Goal: Task Accomplishment & Management: Manage account settings

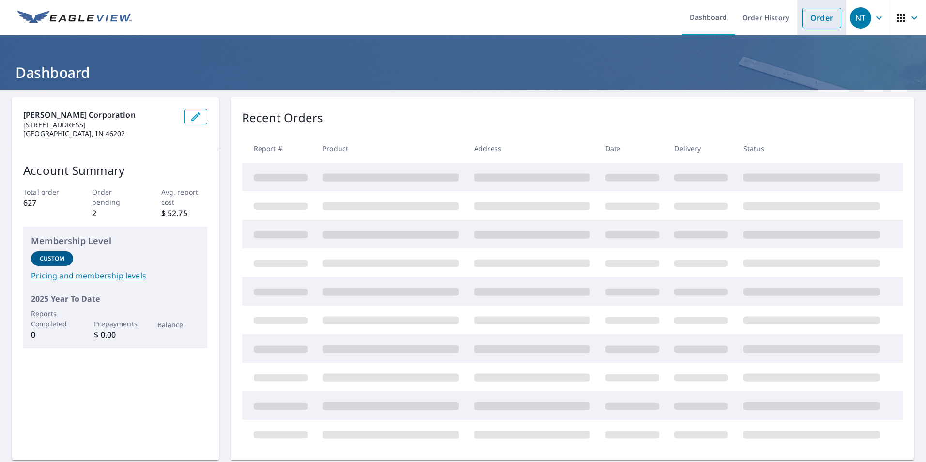
click at [807, 19] on link "Order" at bounding box center [821, 18] width 39 height 20
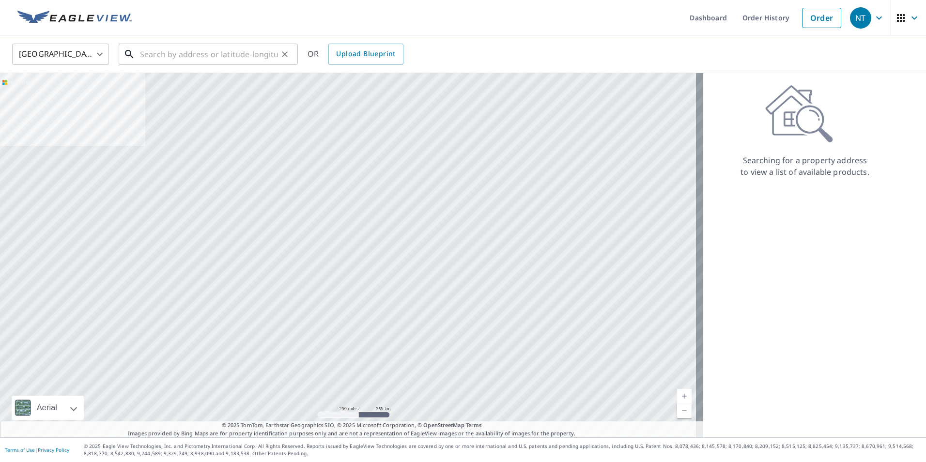
click at [234, 58] on input "text" at bounding box center [209, 54] width 138 height 27
paste input "2634 Highmount Ct"
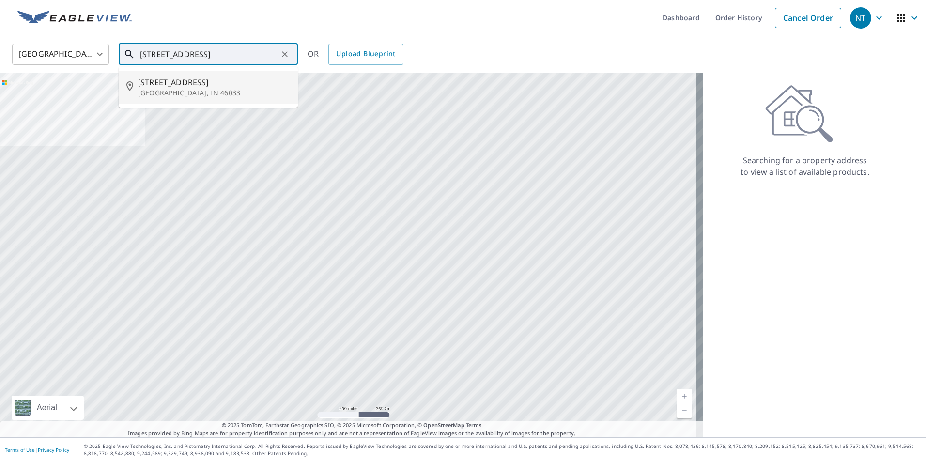
click at [233, 78] on span "2634 Highmount Ct" at bounding box center [214, 83] width 152 height 12
type input "2634 Highmount Ct Carmel, IN 46033"
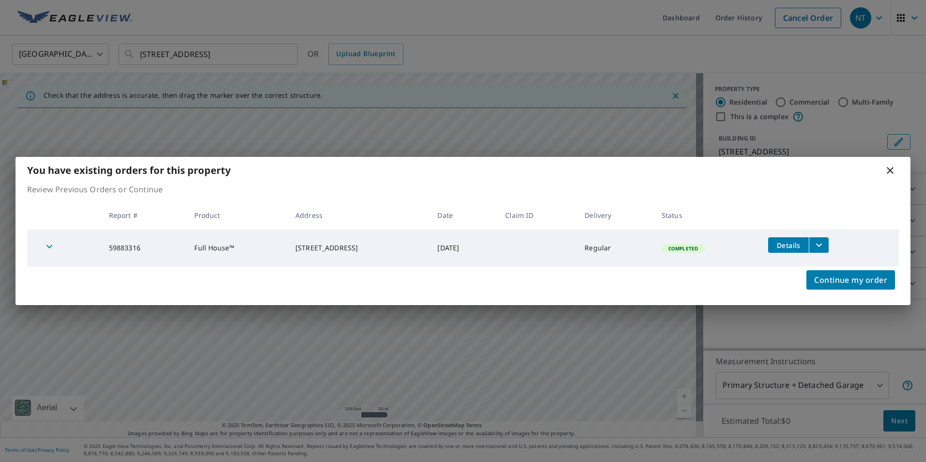
click at [829, 246] on button "filesDropdownBtn-59883316" at bounding box center [819, 245] width 20 height 16
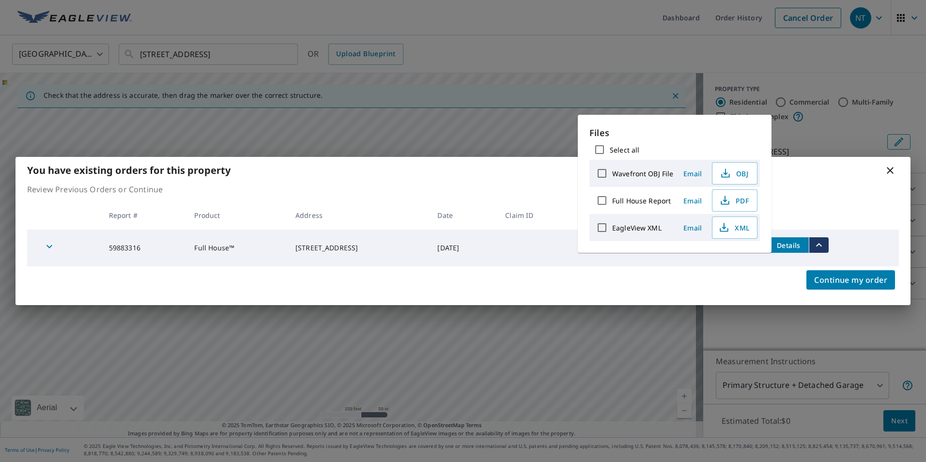
click at [699, 225] on span "Email" at bounding box center [692, 227] width 23 height 9
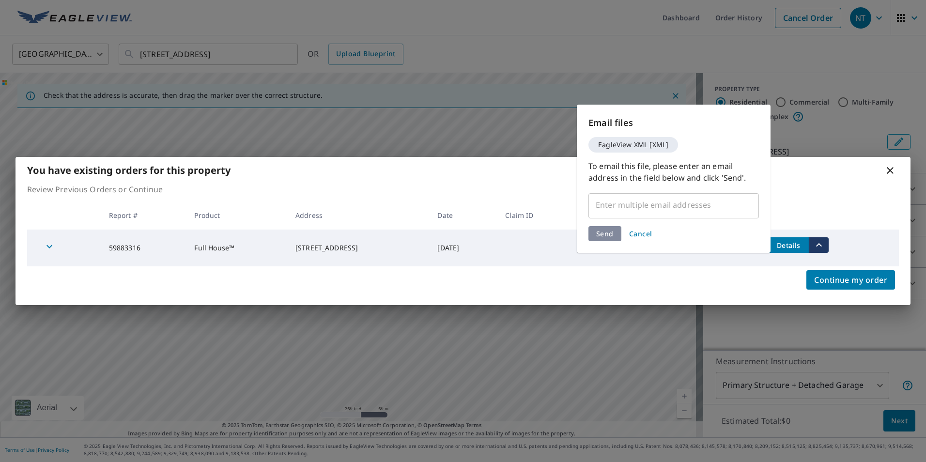
click at [696, 213] on input "text" at bounding box center [666, 205] width 147 height 18
click at [696, 209] on input "text" at bounding box center [666, 205] width 147 height 18
click at [696, 207] on input "text" at bounding box center [666, 205] width 147 height 18
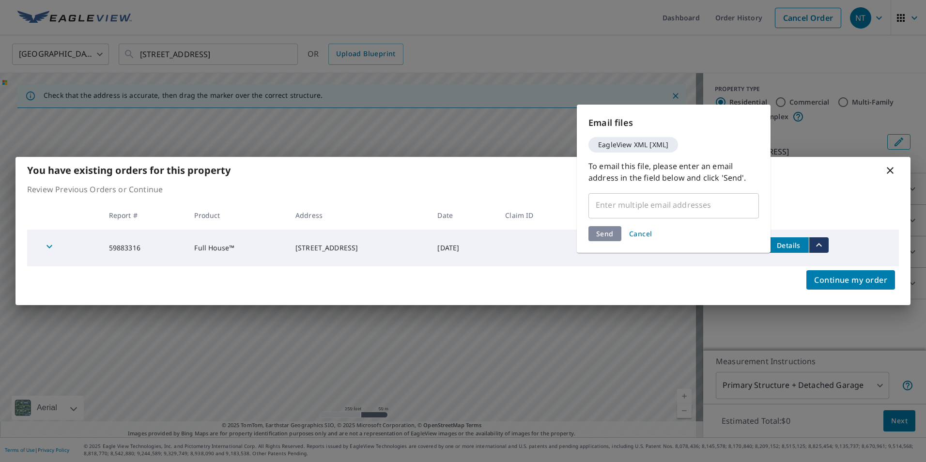
drag, startPoint x: 693, startPoint y: 205, endPoint x: 683, endPoint y: 206, distance: 10.2
click at [685, 206] on input "text" at bounding box center [666, 205] width 147 height 18
click at [646, 232] on span "Cancel" at bounding box center [640, 233] width 23 height 9
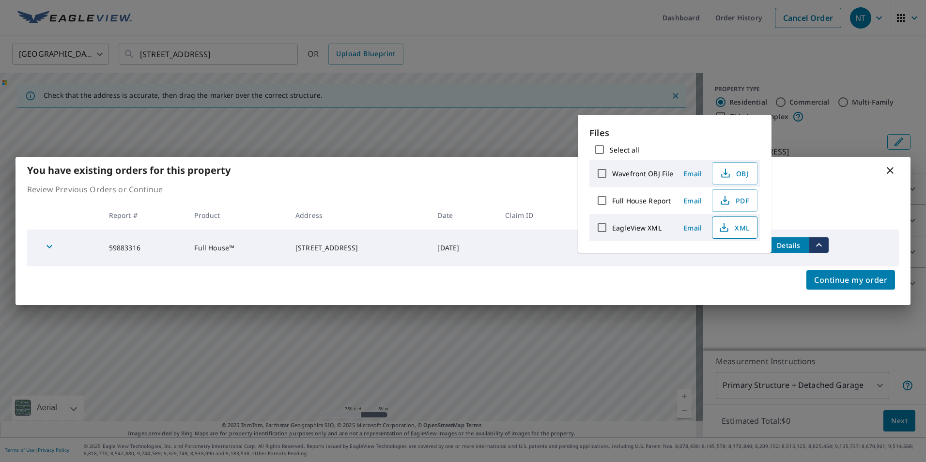
click at [746, 225] on span "XML" at bounding box center [733, 228] width 31 height 12
click at [688, 230] on span "Email" at bounding box center [692, 227] width 23 height 9
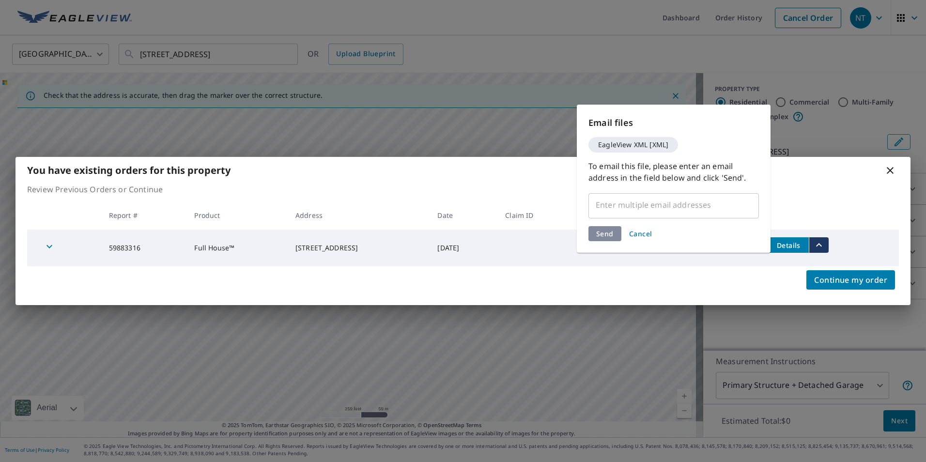
click at [633, 233] on span "Cancel" at bounding box center [640, 233] width 23 height 9
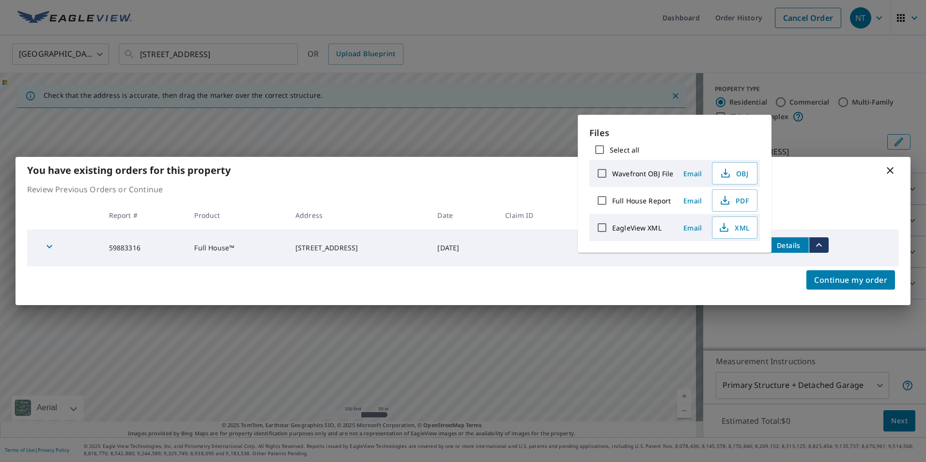
click at [600, 228] on input "EagleView XML" at bounding box center [602, 227] width 20 height 20
checkbox input "true"
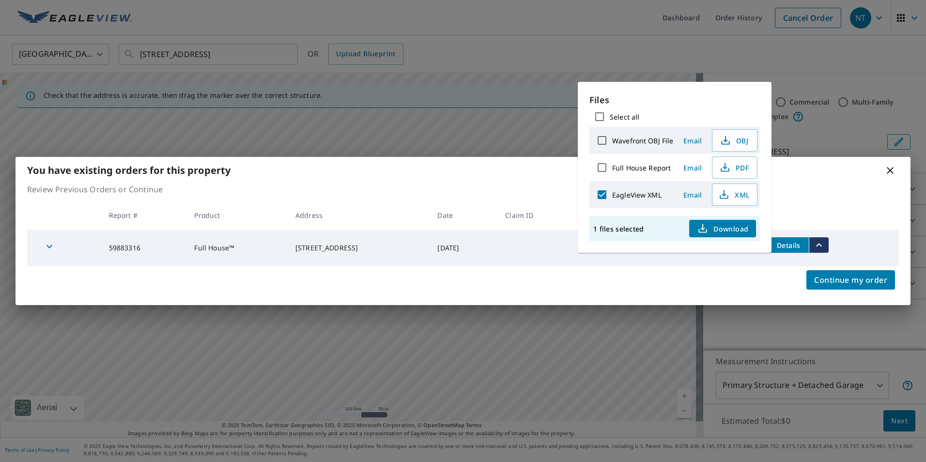
click at [598, 165] on input "Full House Report" at bounding box center [602, 167] width 20 height 20
checkbox input "true"
click at [696, 229] on button "Download" at bounding box center [722, 228] width 67 height 17
click at [823, 194] on p "Review Previous Orders or Continue" at bounding box center [463, 190] width 872 height 12
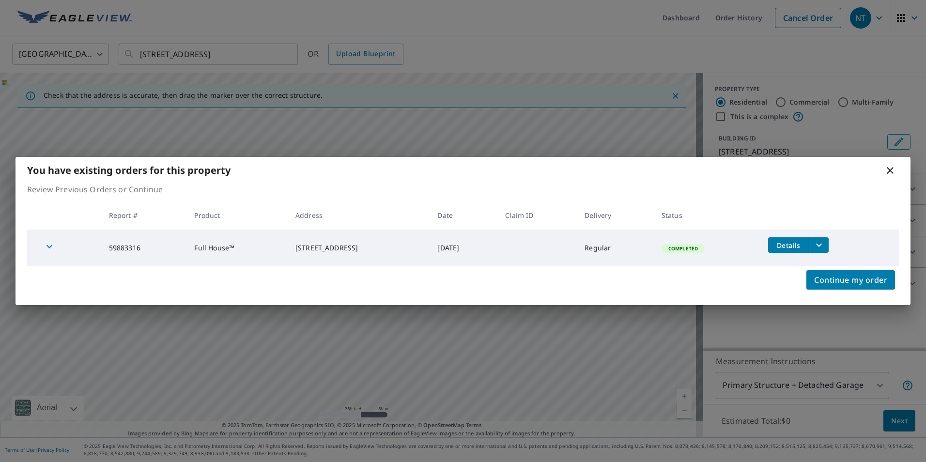
click at [825, 242] on icon "filesDropdownBtn-59883316" at bounding box center [819, 245] width 12 height 12
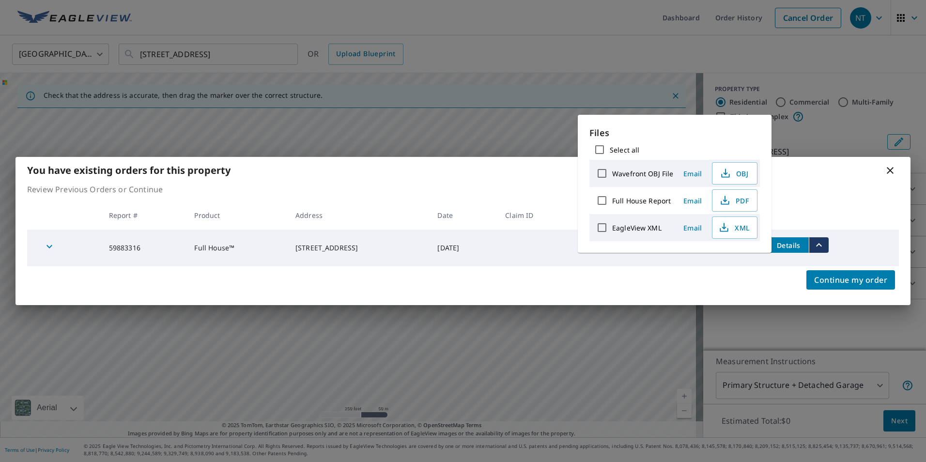
click at [606, 229] on input "EagleView XML" at bounding box center [602, 227] width 20 height 20
checkbox input "true"
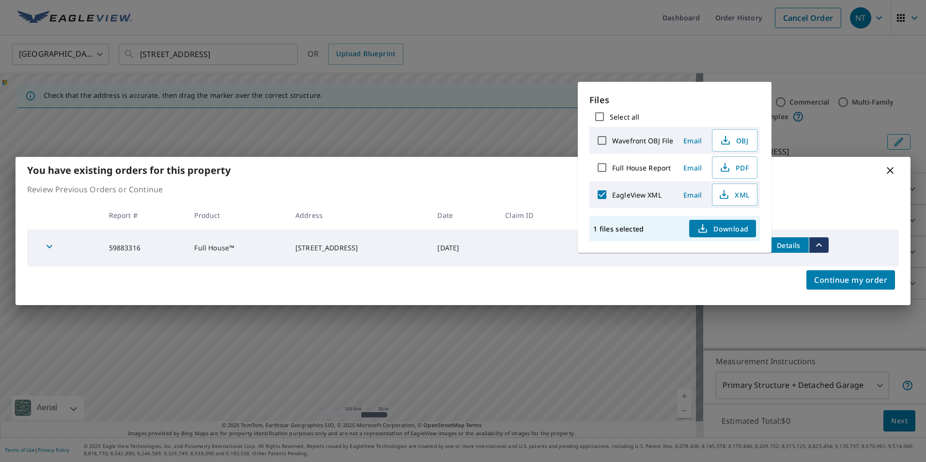
click at [709, 229] on span "Download" at bounding box center [722, 229] width 51 height 12
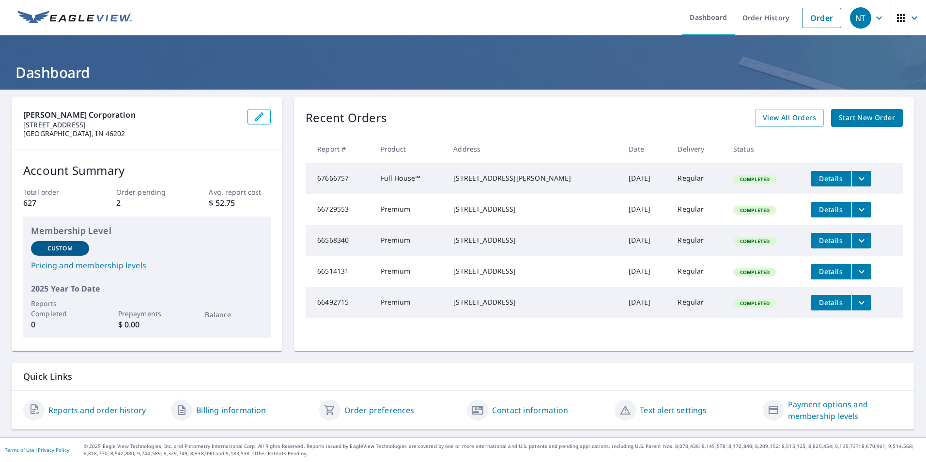
click at [105, 266] on link "Pricing and membership levels" at bounding box center [147, 266] width 232 height 12
click at [859, 17] on div "NT" at bounding box center [860, 17] width 21 height 21
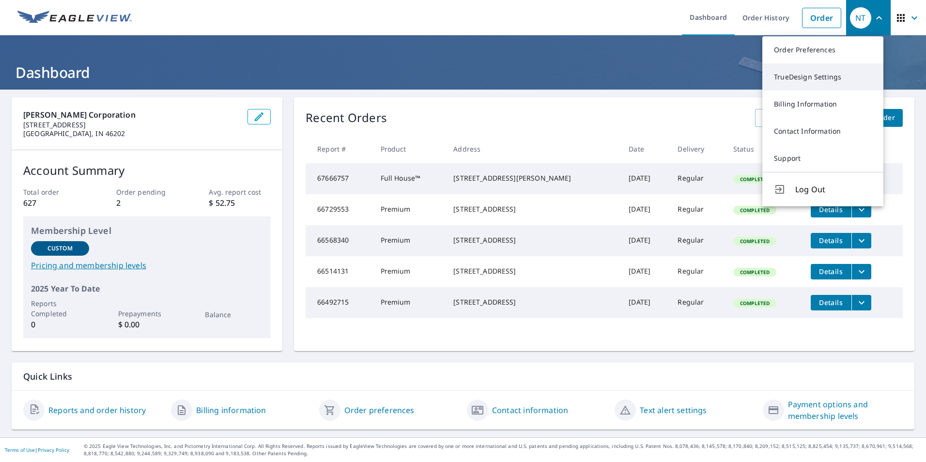
click at [826, 76] on link "TrueDesign Settings" at bounding box center [822, 76] width 121 height 27
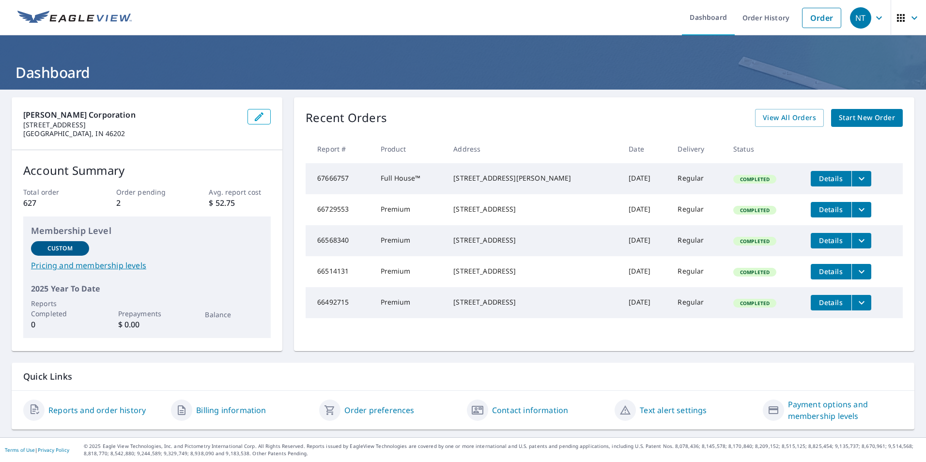
click at [348, 409] on link "Order preferences" at bounding box center [379, 410] width 70 height 12
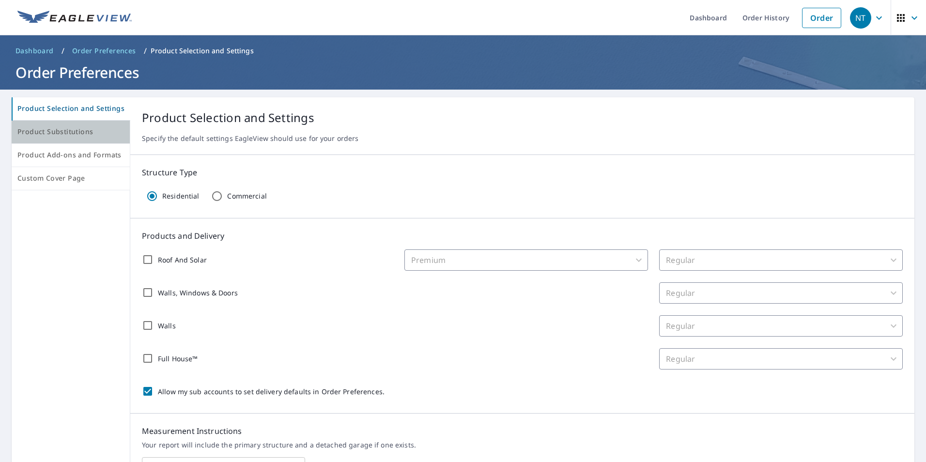
click at [86, 134] on span "Product Substitutions" at bounding box center [70, 132] width 107 height 12
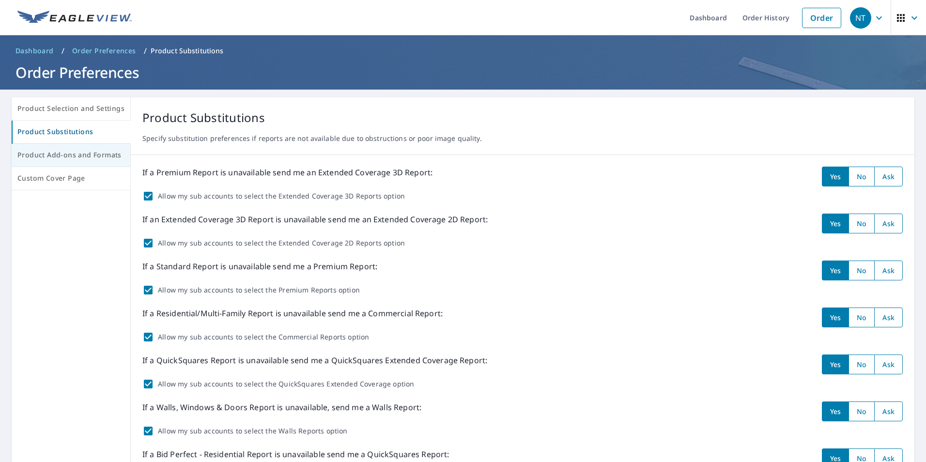
click at [85, 159] on span "Product Add-ons and Formats" at bounding box center [70, 155] width 107 height 12
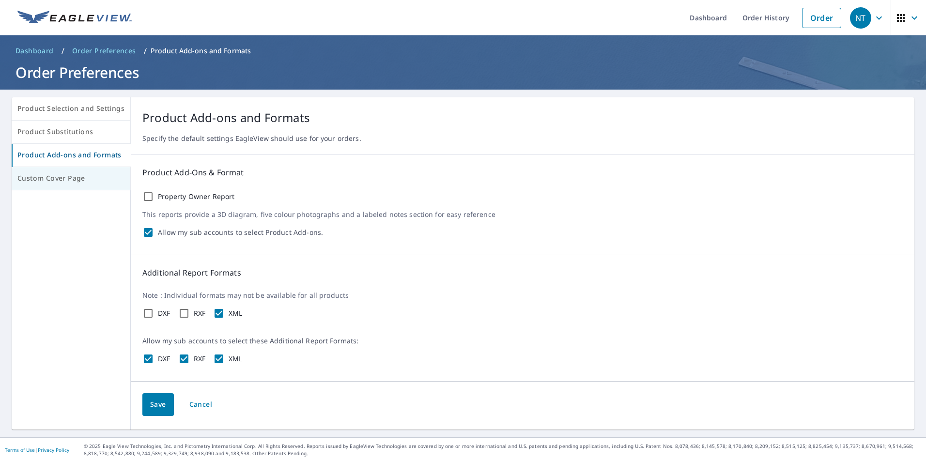
click at [84, 178] on span "Custom Cover Page" at bounding box center [70, 178] width 107 height 12
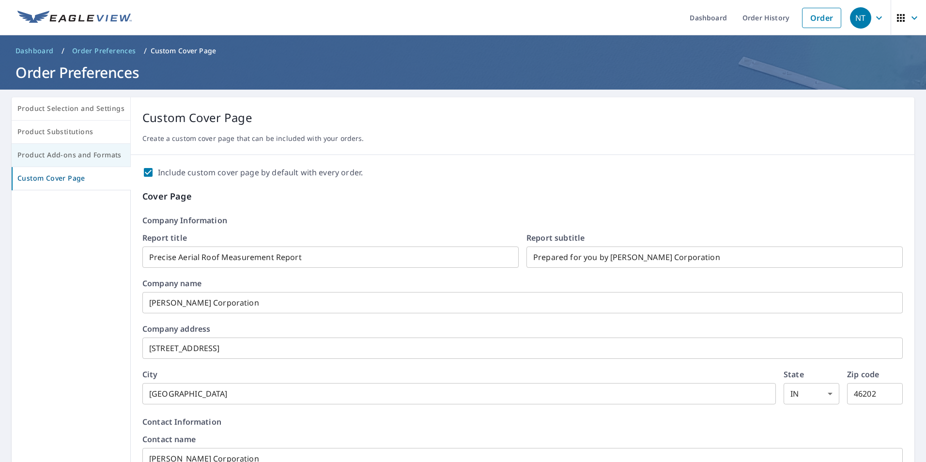
click at [66, 162] on button "Product Add-ons and Formats" at bounding box center [71, 155] width 119 height 23
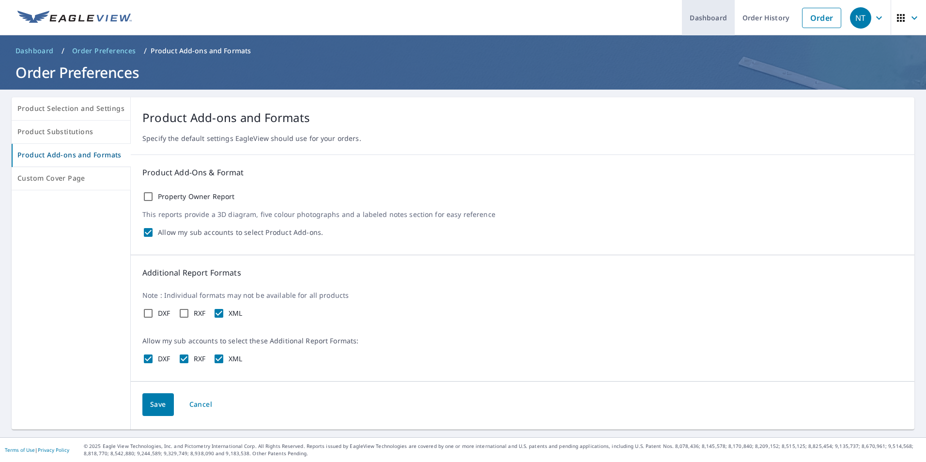
click at [697, 13] on link "Dashboard" at bounding box center [708, 17] width 53 height 35
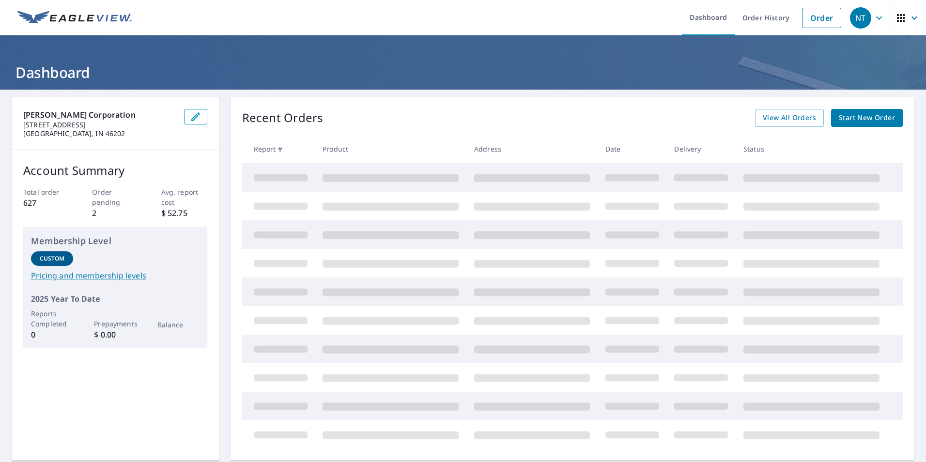
click at [873, 16] on icon "button" at bounding box center [879, 18] width 12 height 12
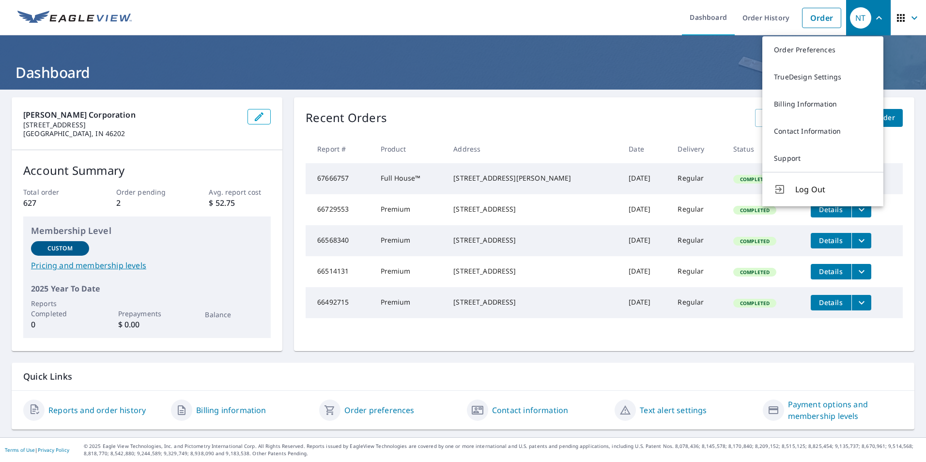
click at [678, 366] on div "Quick Links" at bounding box center [463, 377] width 903 height 28
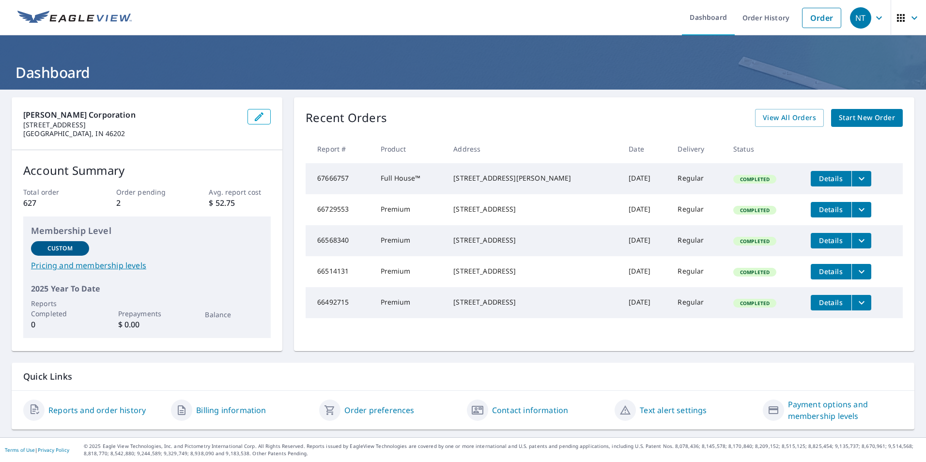
click at [801, 405] on link "Payment options and membership levels" at bounding box center [845, 410] width 115 height 23
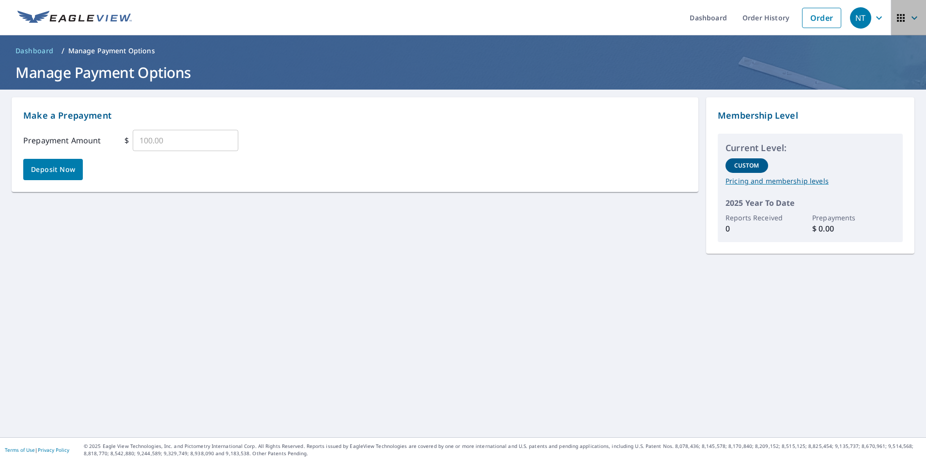
click at [910, 28] on span "button" at bounding box center [908, 17] width 27 height 23
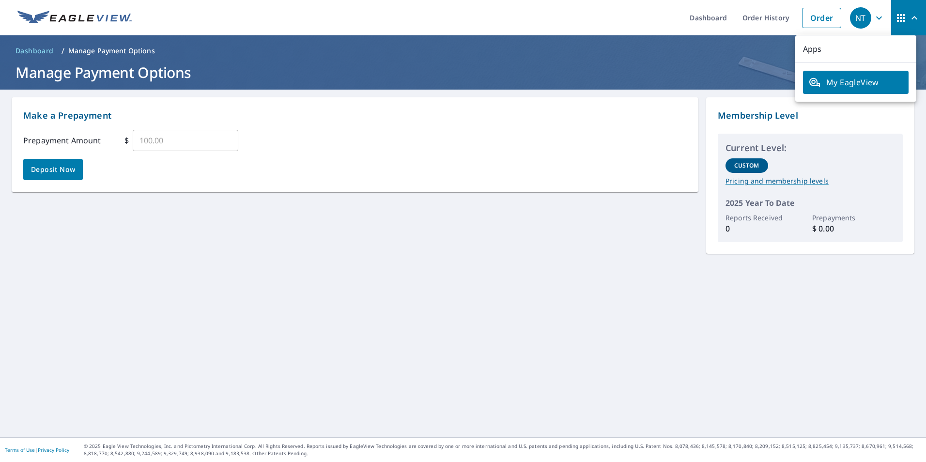
click at [863, 76] on link "My EagleView" at bounding box center [856, 82] width 106 height 23
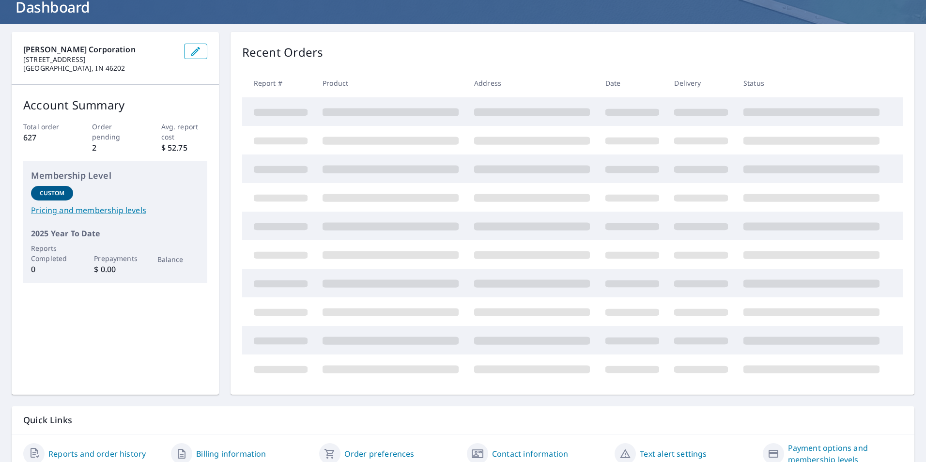
scroll to position [109, 0]
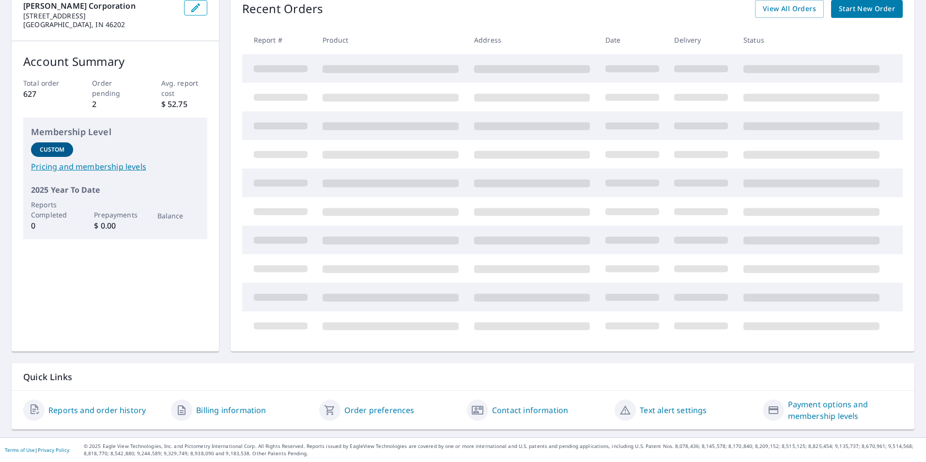
click at [65, 414] on link "Reports and order history" at bounding box center [96, 410] width 97 height 12
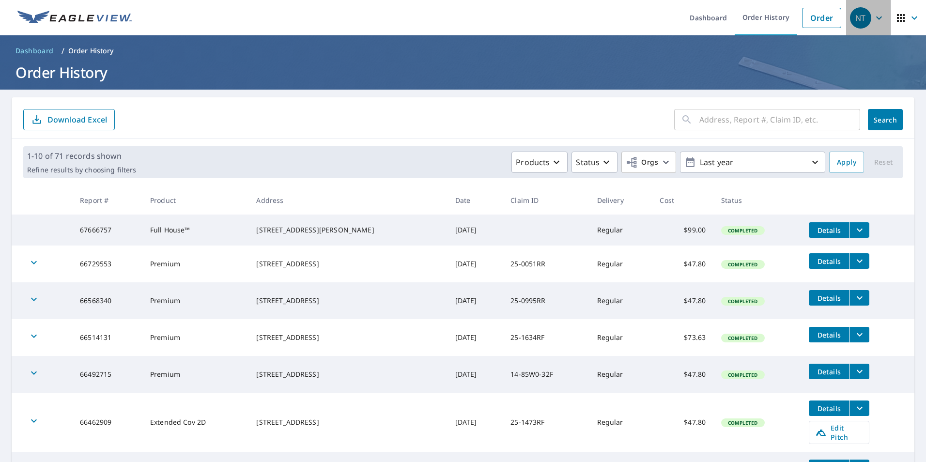
click at [874, 19] on icon "button" at bounding box center [879, 18] width 12 height 12
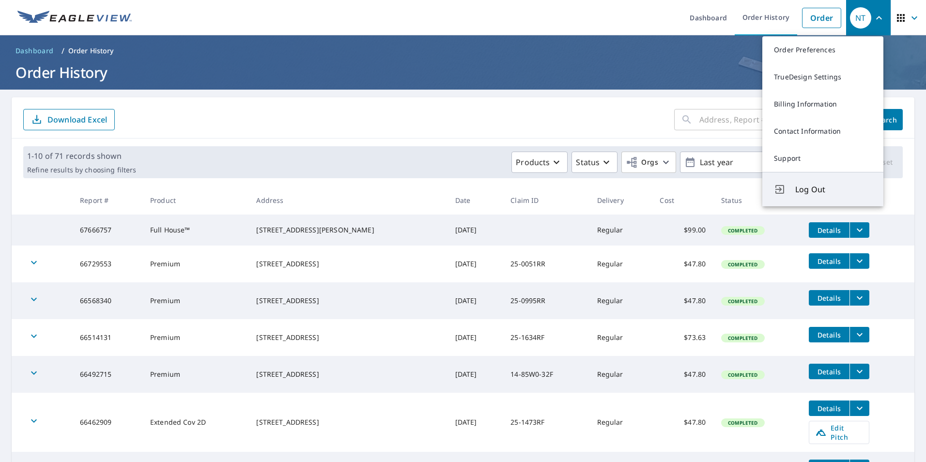
click at [818, 174] on button "Log Out" at bounding box center [822, 189] width 121 height 34
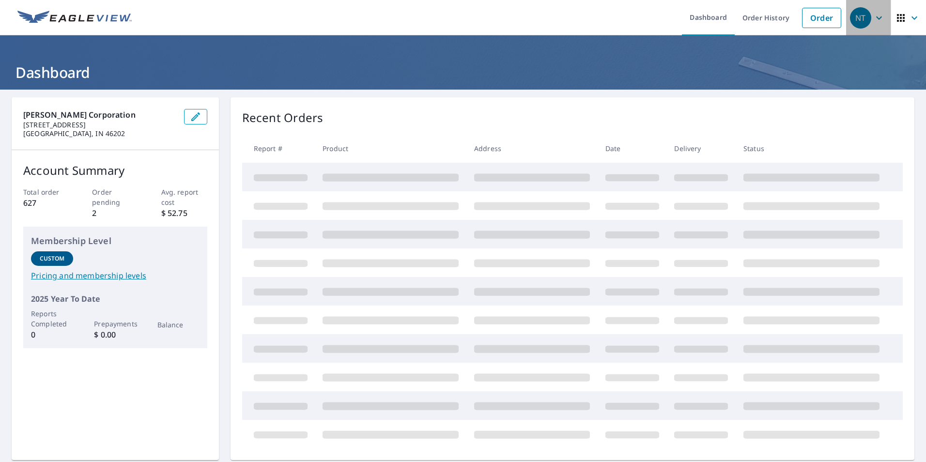
click at [874, 18] on icon "button" at bounding box center [879, 18] width 12 height 12
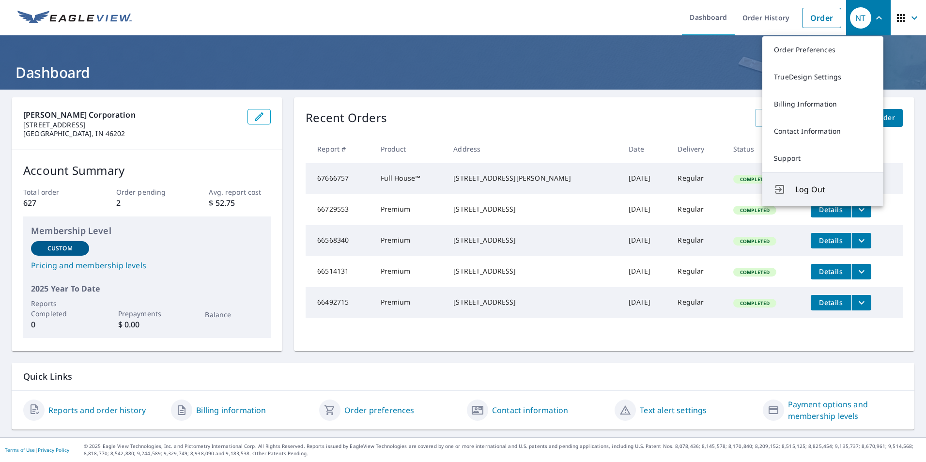
click at [812, 194] on span "Log Out" at bounding box center [833, 190] width 77 height 12
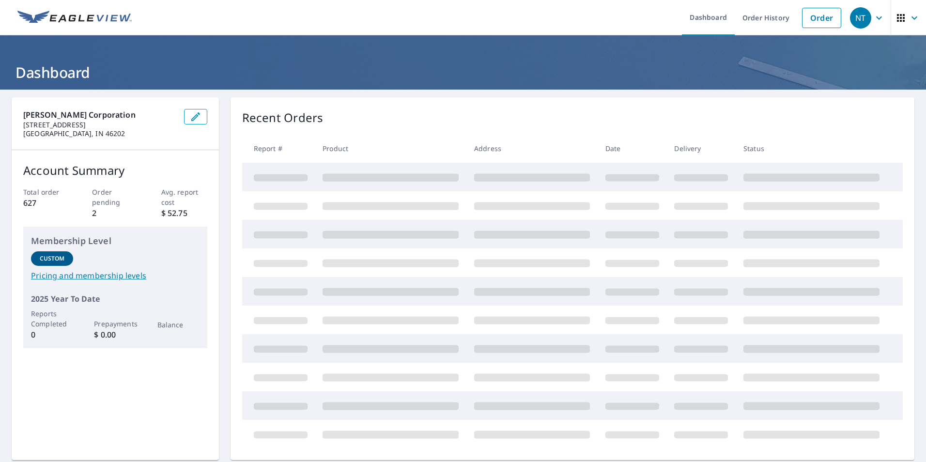
click at [878, 16] on span "NT" at bounding box center [868, 17] width 37 height 23
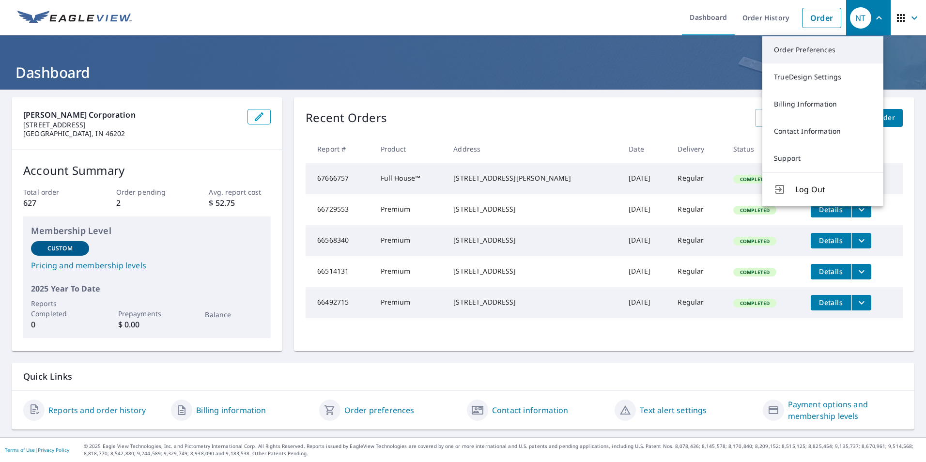
click at [858, 55] on link "Order Preferences" at bounding box center [822, 49] width 121 height 27
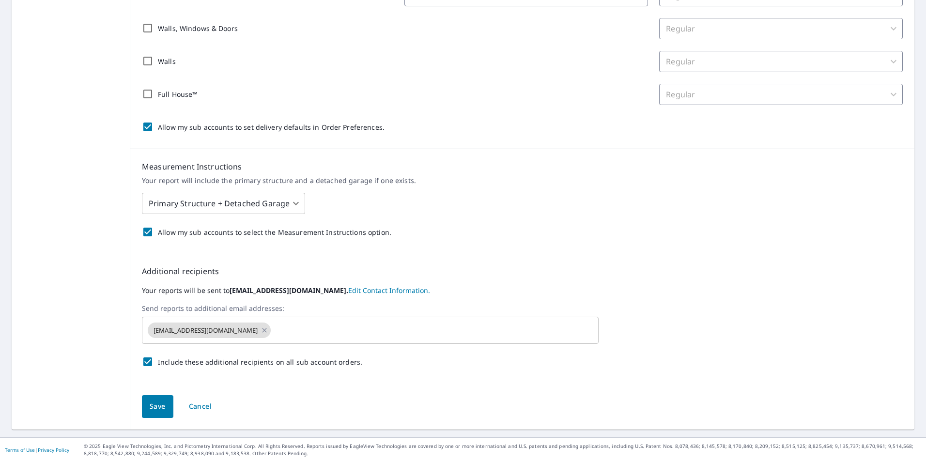
scroll to position [71, 0]
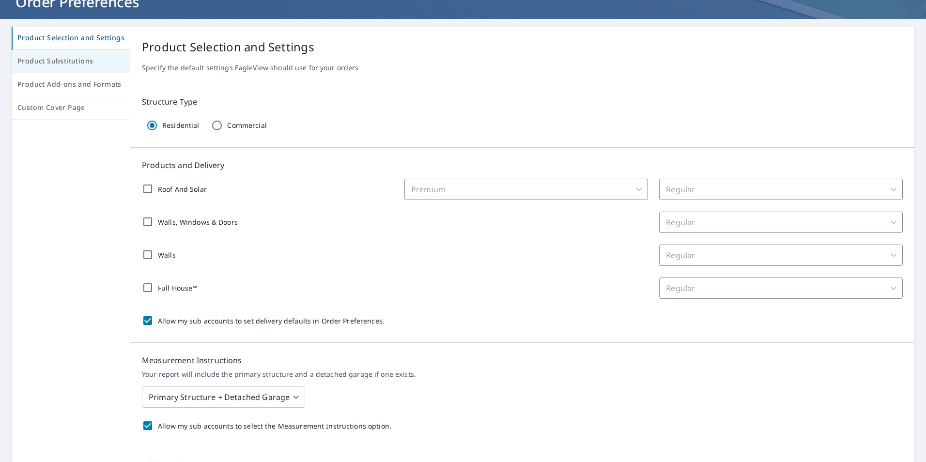
click at [54, 63] on span "Product Substitutions" at bounding box center [70, 61] width 107 height 12
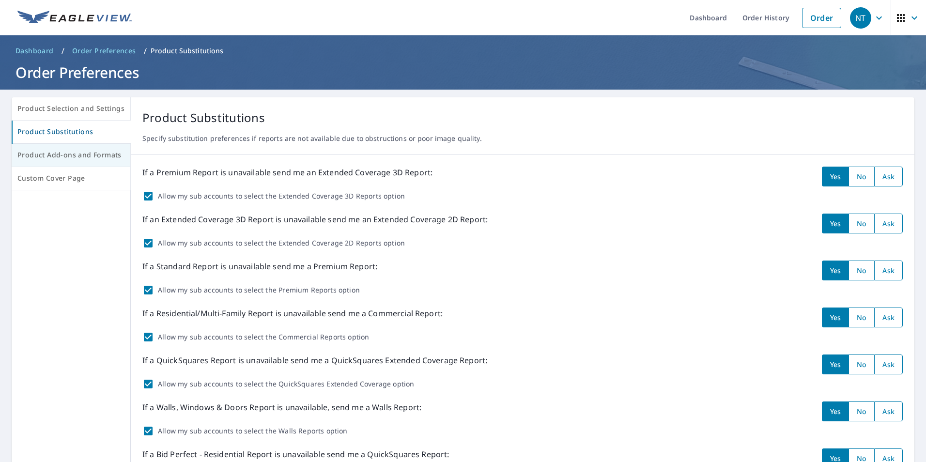
click at [45, 154] on span "Product Add-ons and Formats" at bounding box center [70, 155] width 107 height 12
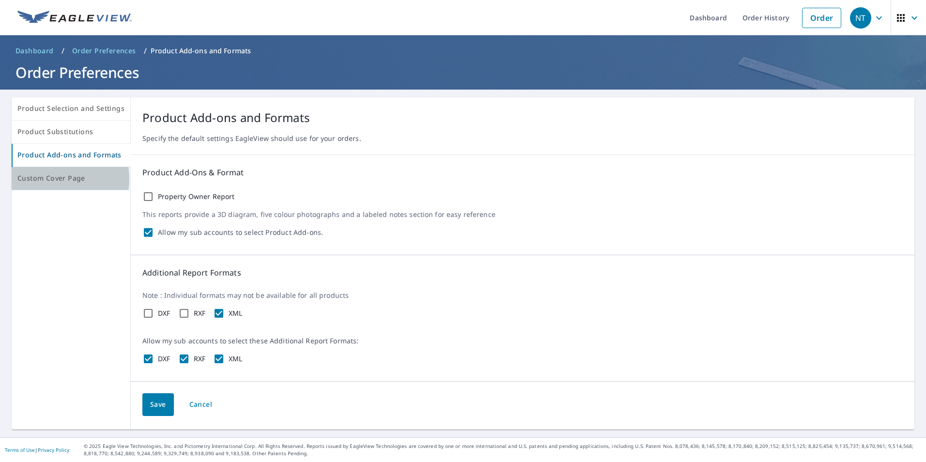
click at [47, 179] on span "Custom Cover Page" at bounding box center [70, 178] width 107 height 12
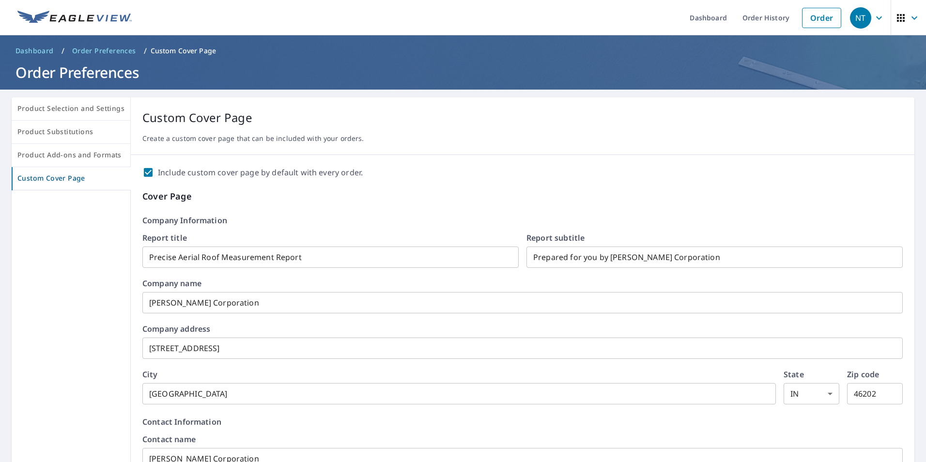
click at [862, 20] on div "NT" at bounding box center [860, 17] width 21 height 21
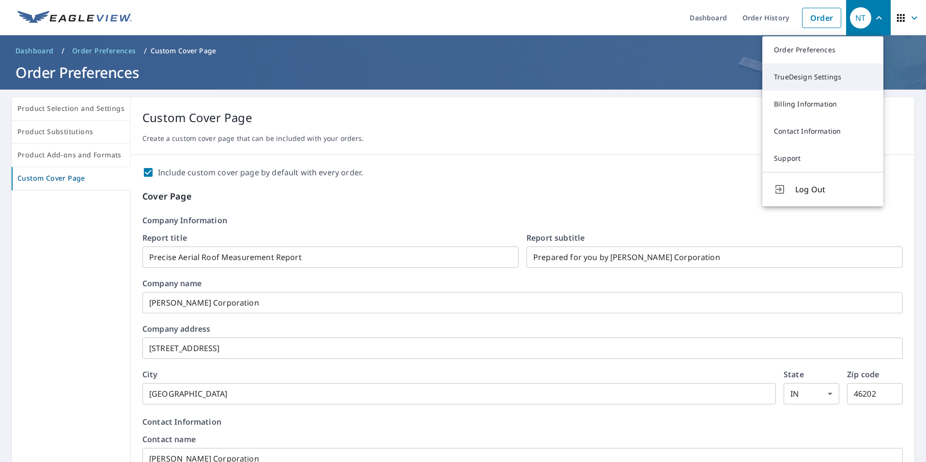
click at [840, 73] on link "TrueDesign Settings" at bounding box center [822, 76] width 121 height 27
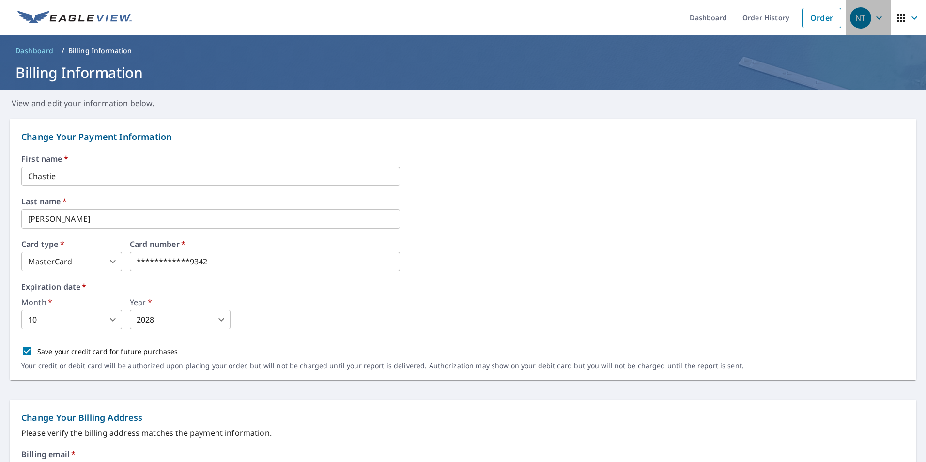
click at [873, 16] on icon "button" at bounding box center [879, 18] width 12 height 12
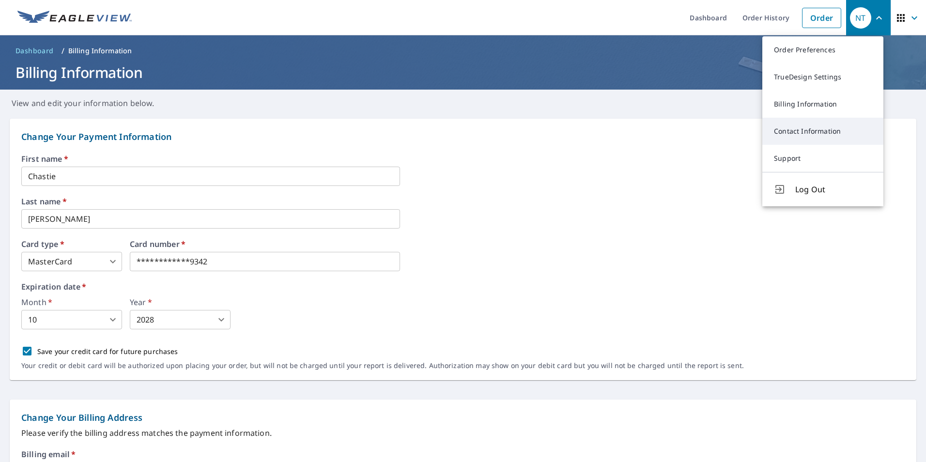
click at [813, 131] on link "Contact Information" at bounding box center [822, 131] width 121 height 27
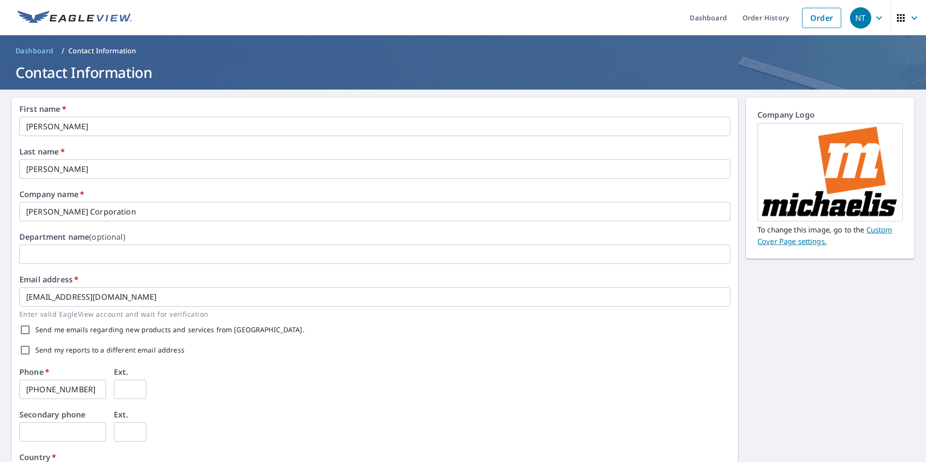
click at [874, 20] on icon "button" at bounding box center [879, 18] width 12 height 12
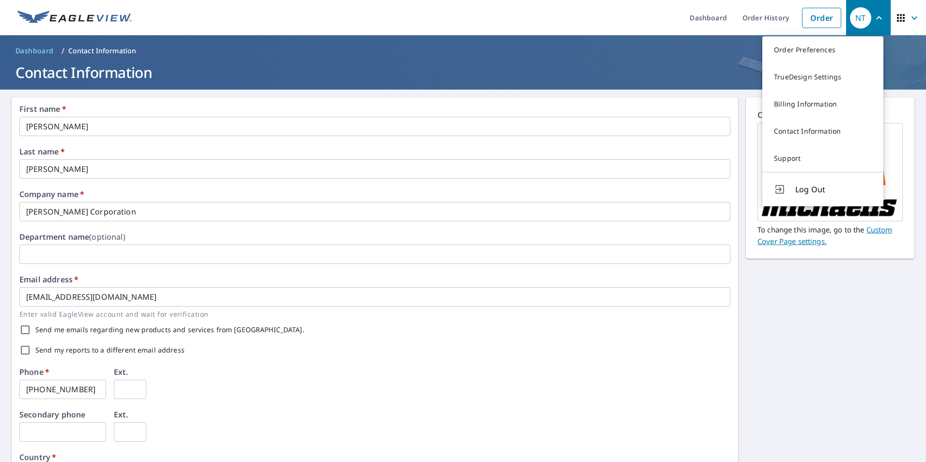
click at [807, 329] on div "First name   * [PERSON_NAME] ​ Last name   * [PERSON_NAME] ​ Company name   * […" at bounding box center [463, 374] width 926 height 568
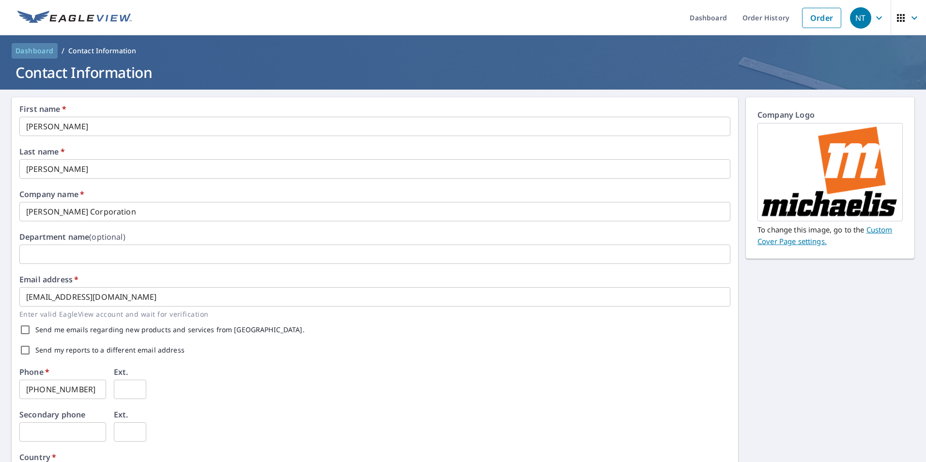
click at [31, 53] on span "Dashboard" at bounding box center [35, 51] width 38 height 10
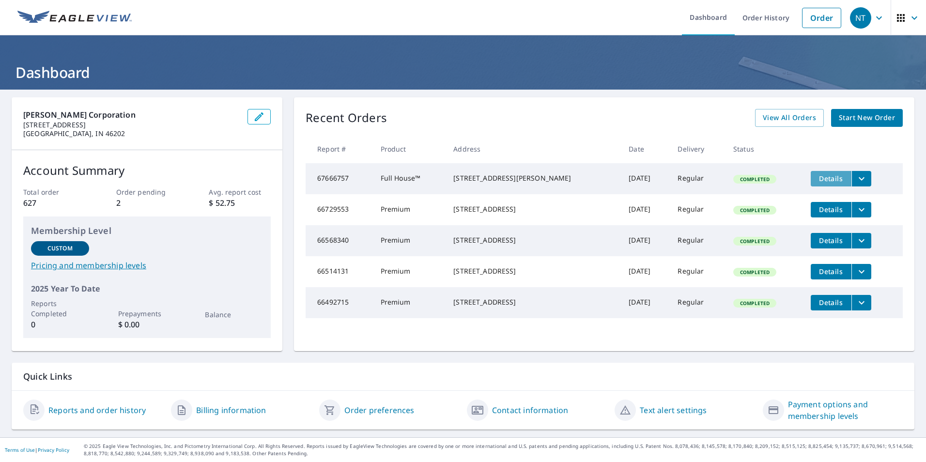
click at [833, 183] on span "Details" at bounding box center [831, 178] width 29 height 9
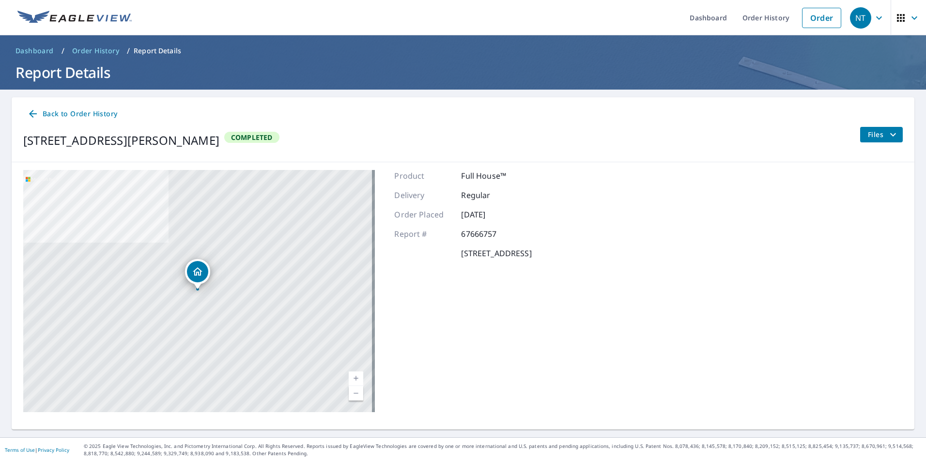
click at [56, 112] on span "Back to Order History" at bounding box center [72, 114] width 90 height 12
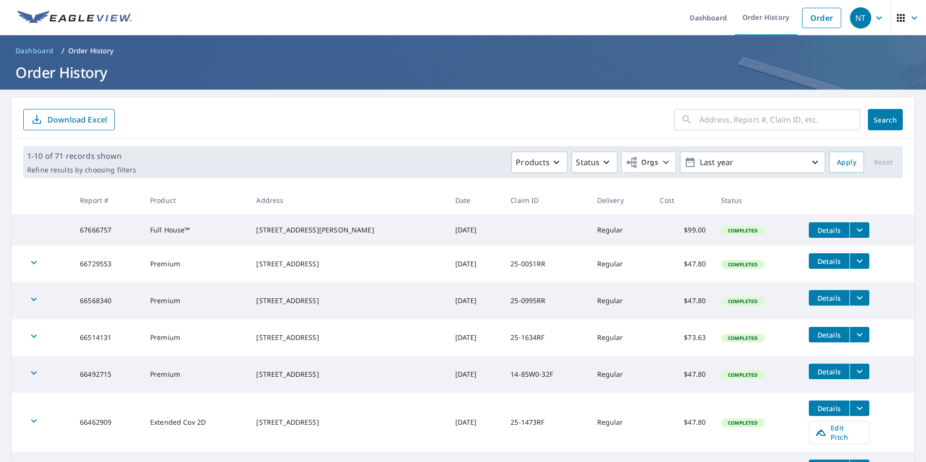
click at [43, 56] on link "Dashboard" at bounding box center [35, 51] width 46 height 16
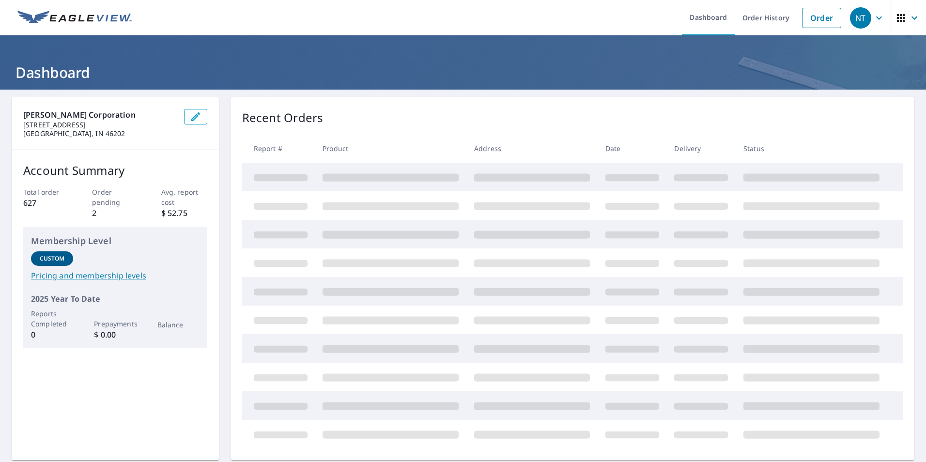
click at [190, 113] on icon "button" at bounding box center [196, 117] width 12 height 12
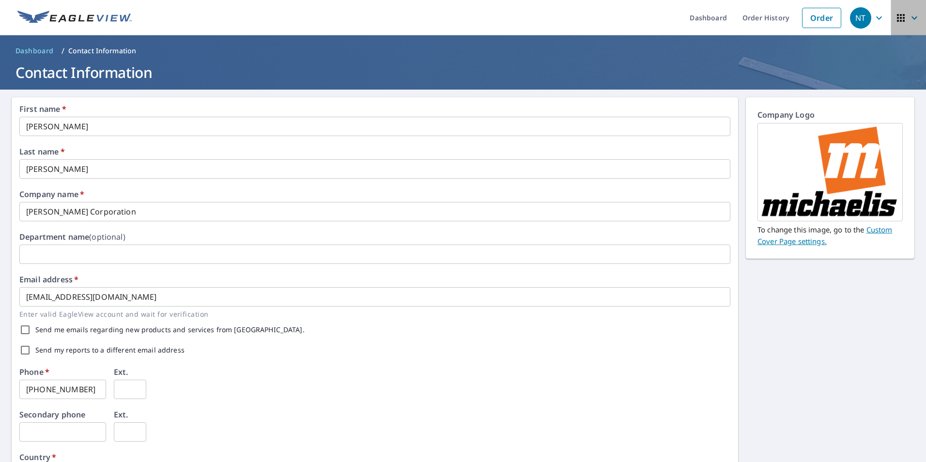
click at [900, 22] on span "button" at bounding box center [908, 17] width 27 height 23
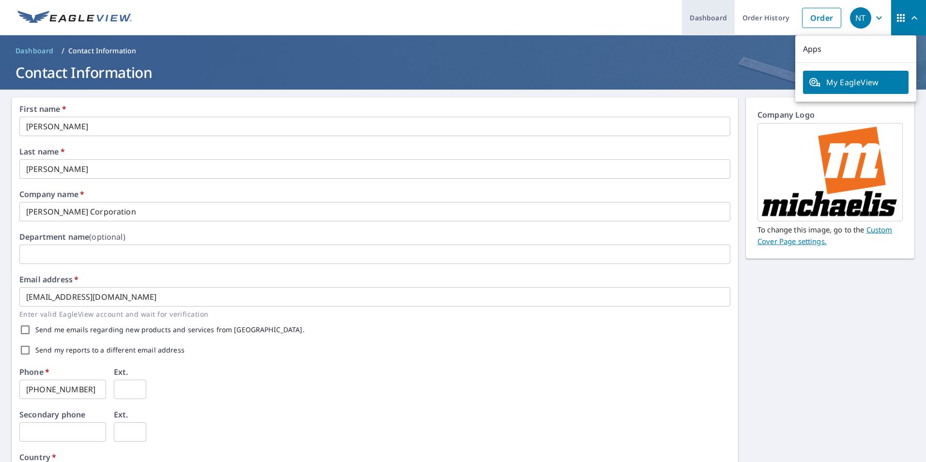
click at [701, 20] on link "Dashboard" at bounding box center [708, 17] width 53 height 35
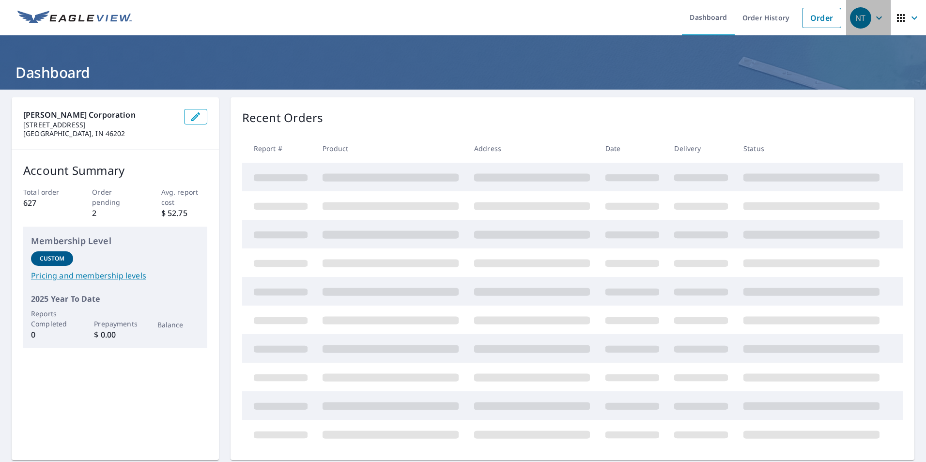
click at [859, 20] on div "NT" at bounding box center [860, 17] width 21 height 21
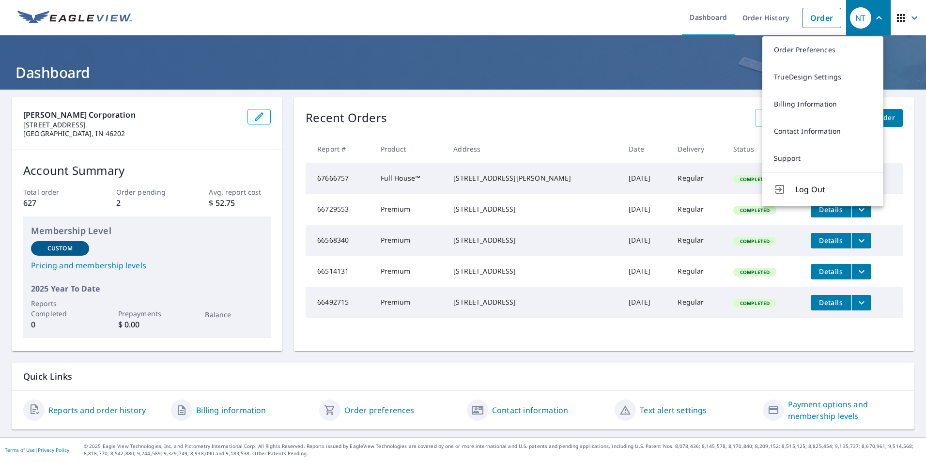
click at [691, 362] on div "[PERSON_NAME] Corporation [STREET_ADDRESS] Account Summary Total order 627 Orde…" at bounding box center [463, 264] width 926 height 348
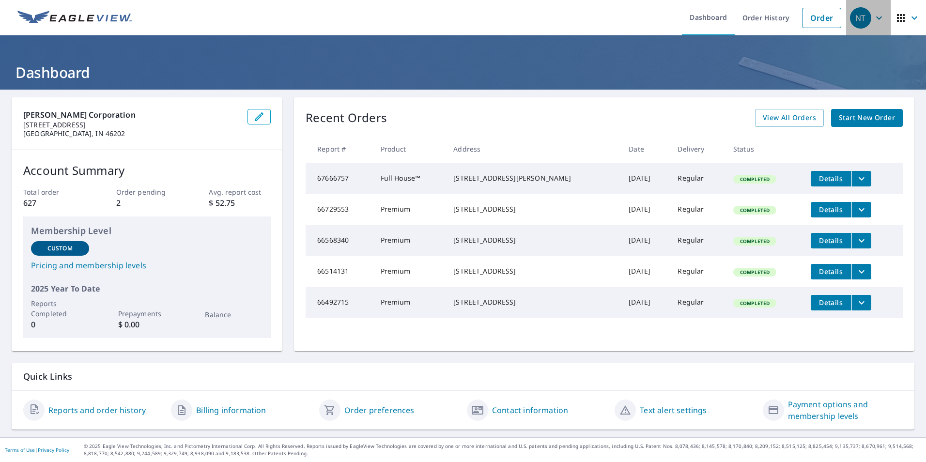
click at [873, 22] on icon "button" at bounding box center [879, 18] width 12 height 12
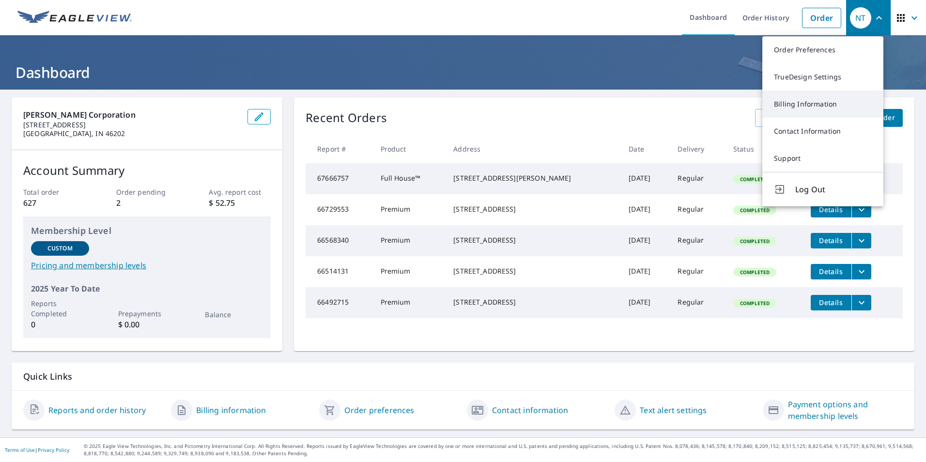
click at [826, 105] on link "Billing Information" at bounding box center [822, 104] width 121 height 27
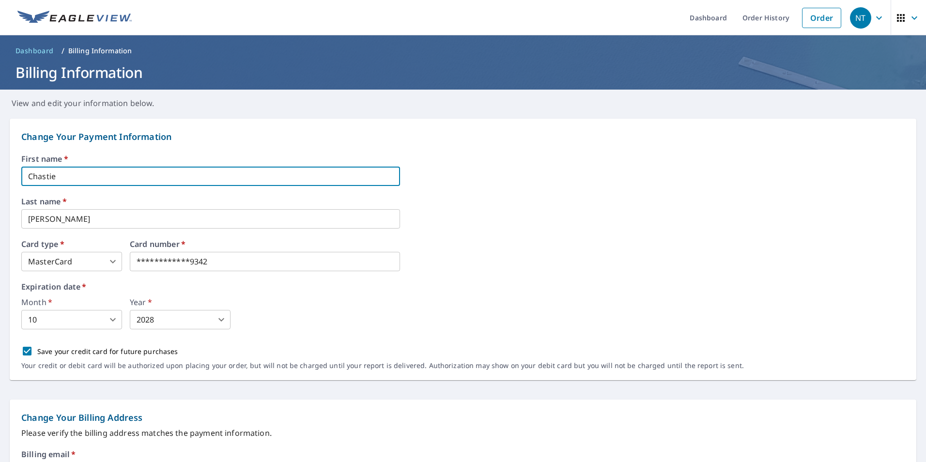
drag, startPoint x: 111, startPoint y: 177, endPoint x: -2, endPoint y: 168, distance: 113.8
click at [0, 168] on html "**********" at bounding box center [463, 231] width 926 height 462
type input "[PERSON_NAME]"
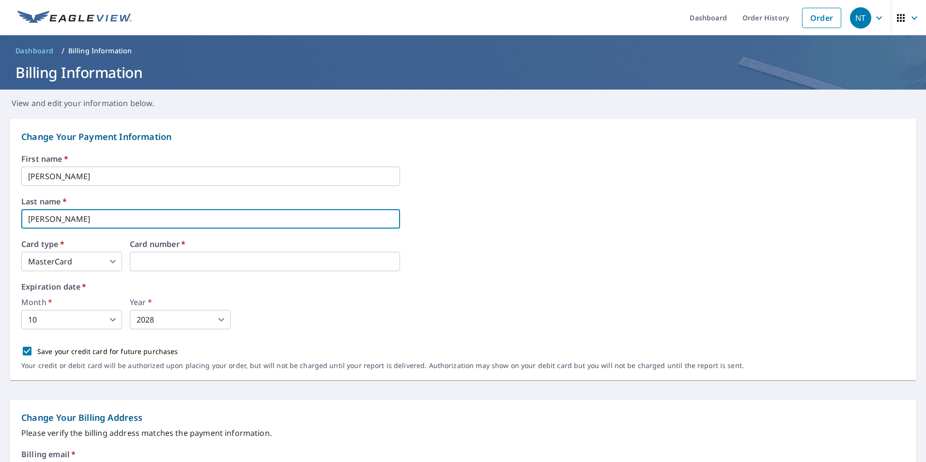
type input "[PERSON_NAME]"
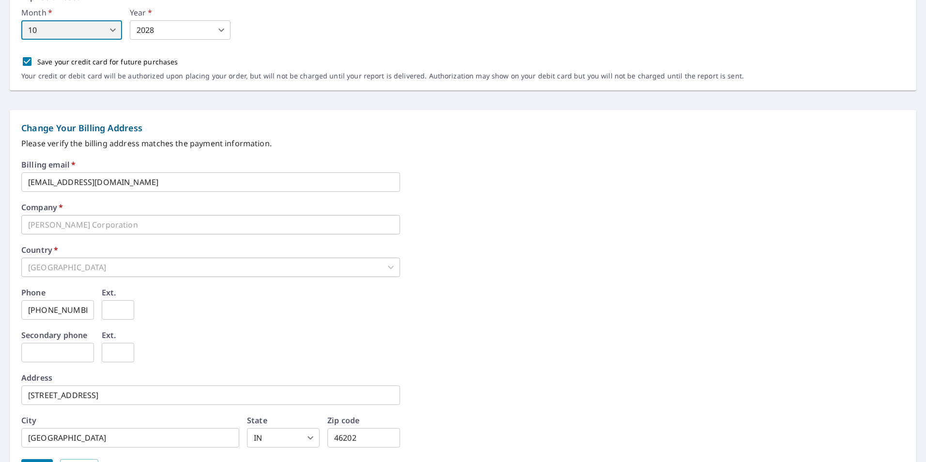
scroll to position [291, 0]
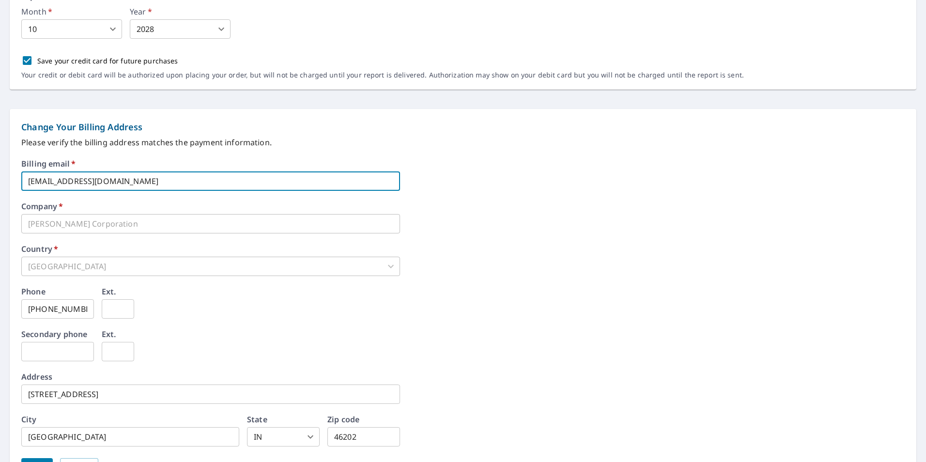
drag, startPoint x: 176, startPoint y: 183, endPoint x: 14, endPoint y: 185, distance: 162.3
click at [14, 185] on div "Change Your Billing Address Please verify the billing address matches the payme…" at bounding box center [463, 298] width 907 height 379
type input "[EMAIL_ADDRESS][DOMAIN_NAME]"
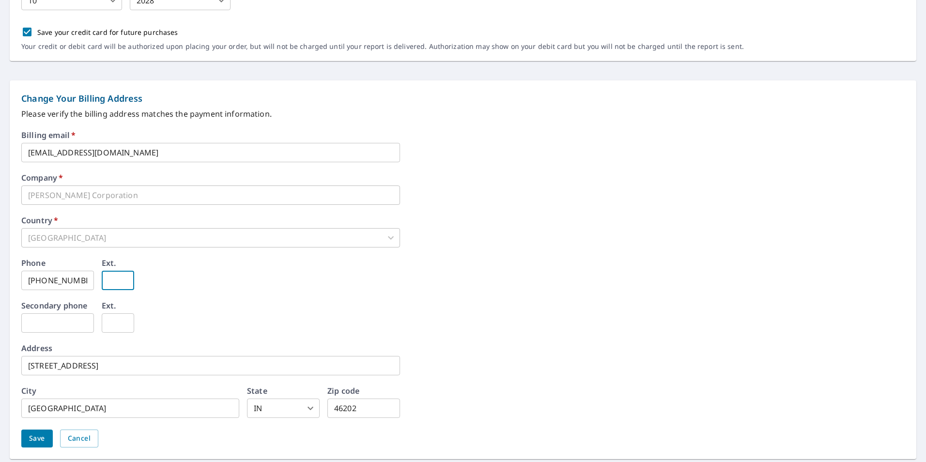
scroll to position [351, 0]
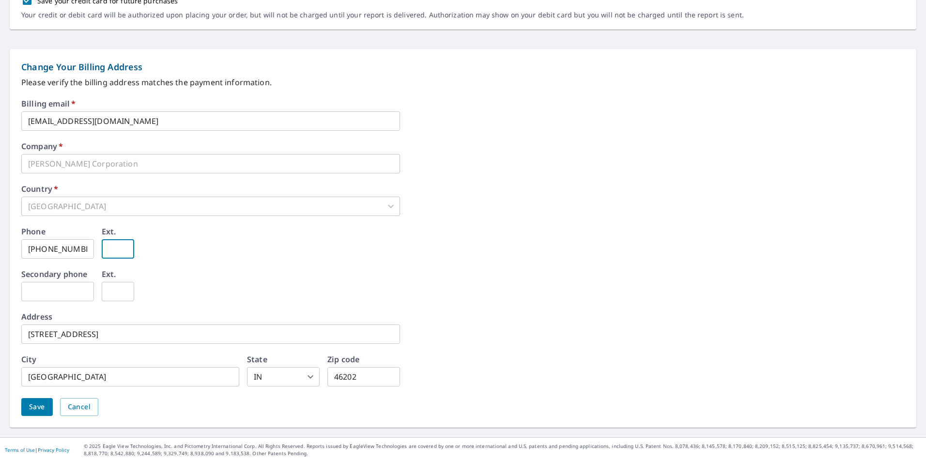
click at [44, 409] on span "Save" at bounding box center [37, 407] width 16 height 12
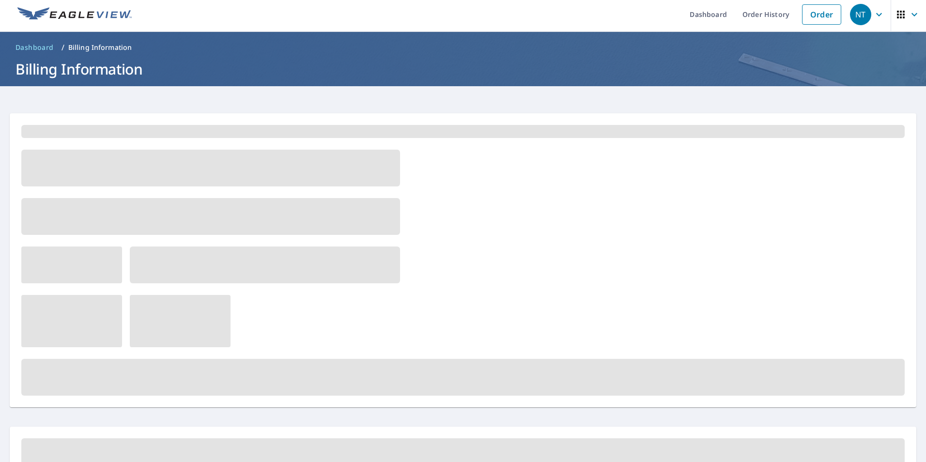
scroll to position [0, 0]
